Goal: Task Accomplishment & Management: Use online tool/utility

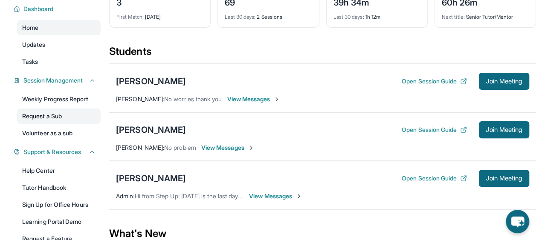
scroll to position [68, 0]
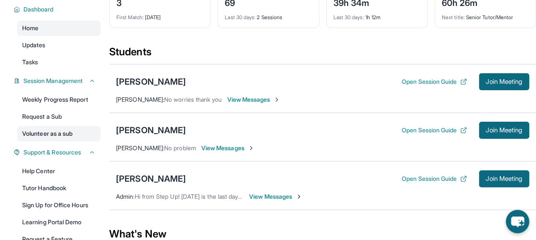
click at [50, 130] on link "Volunteer as a sub" at bounding box center [59, 133] width 84 height 15
click at [482, 8] on div "60h 26m" at bounding box center [467, 2] width 51 height 14
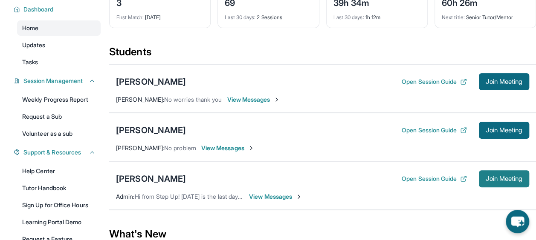
click at [494, 179] on span "Join Meeting" at bounding box center [503, 178] width 37 height 5
click at [164, 176] on div "[PERSON_NAME]" at bounding box center [151, 179] width 70 height 12
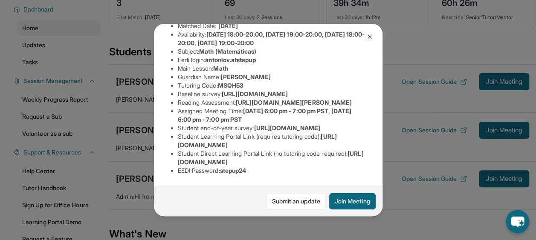
scroll to position [135, 0]
click at [246, 106] on span "[URL][DOMAIN_NAME][PERSON_NAME]" at bounding box center [294, 102] width 116 height 7
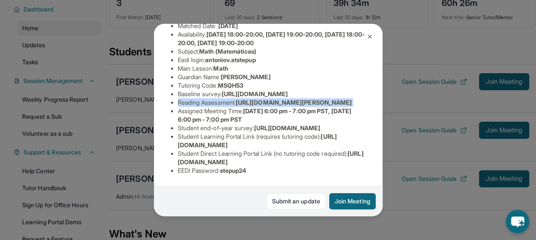
click at [246, 106] on span "[URL][DOMAIN_NAME][PERSON_NAME]" at bounding box center [294, 102] width 116 height 7
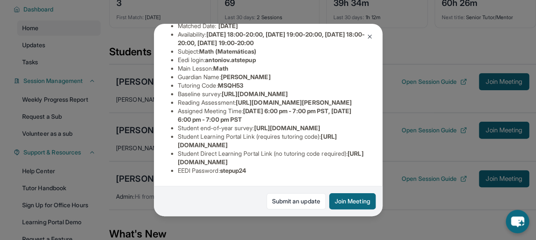
drag, startPoint x: 246, startPoint y: 112, endPoint x: 230, endPoint y: 99, distance: 20.6
click at [230, 98] on span "[URL][DOMAIN_NAME]" at bounding box center [255, 93] width 66 height 7
click at [231, 98] on span "[URL][DOMAIN_NAME]" at bounding box center [255, 93] width 66 height 7
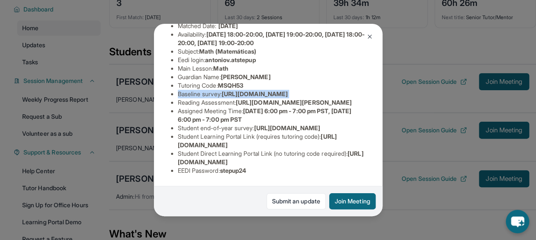
click at [225, 98] on span "[URL][DOMAIN_NAME]" at bounding box center [255, 93] width 66 height 7
drag, startPoint x: 237, startPoint y: 117, endPoint x: 355, endPoint y: 134, distance: 118.9
click at [355, 107] on li "Reading Assessment : [URL][DOMAIN_NAME][PERSON_NAME]" at bounding box center [272, 102] width 188 height 9
copy li ": [URL][DOMAIN_NAME][PERSON_NAME]"
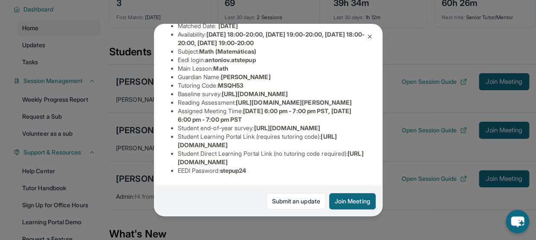
click at [372, 36] on img at bounding box center [369, 36] width 7 height 7
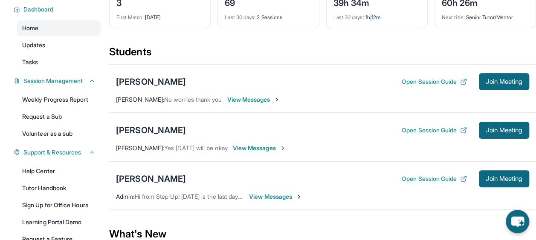
click at [372, 36] on div "Current Students 3 First Match : [DATE] Sessions 69 Last 30 days : 2 Sessions T…" at bounding box center [322, 13] width 427 height 64
